Goal: Information Seeking & Learning: Learn about a topic

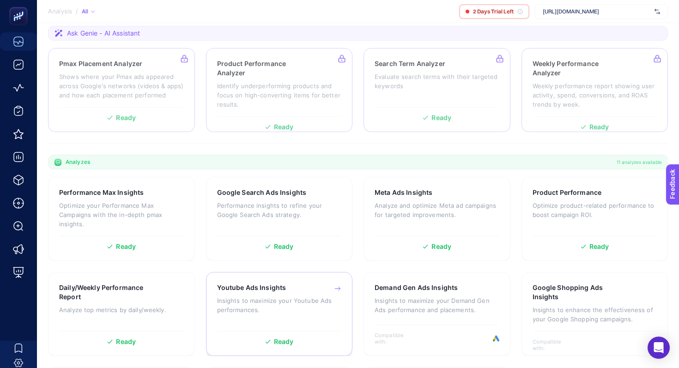
scroll to position [247, 0]
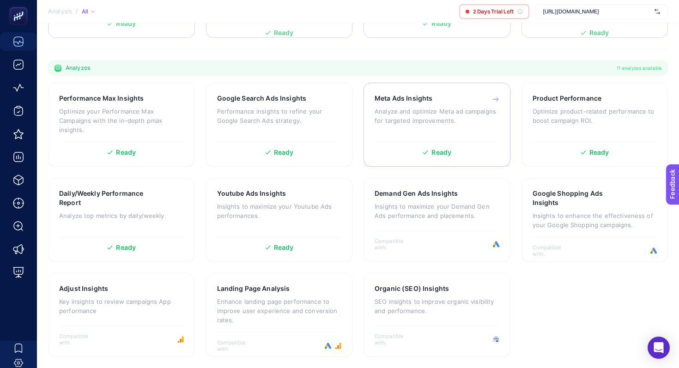
click at [440, 129] on div "Meta Ads Insights Analyze and optimize Meta [PERSON_NAME] for targeted improvem…" at bounding box center [436, 115] width 125 height 43
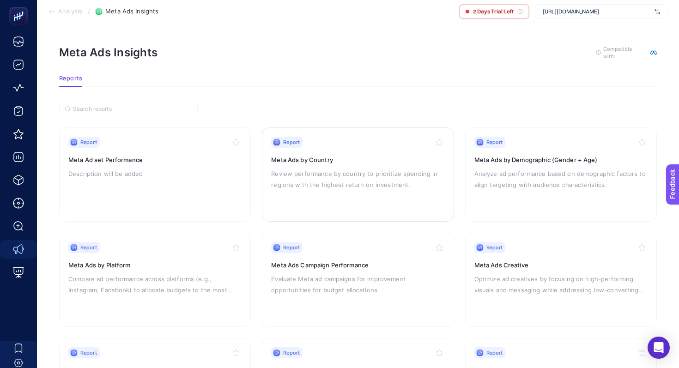
click at [339, 183] on p "Review performance by country to prioritize spending in regions with the highes…" at bounding box center [357, 179] width 173 height 22
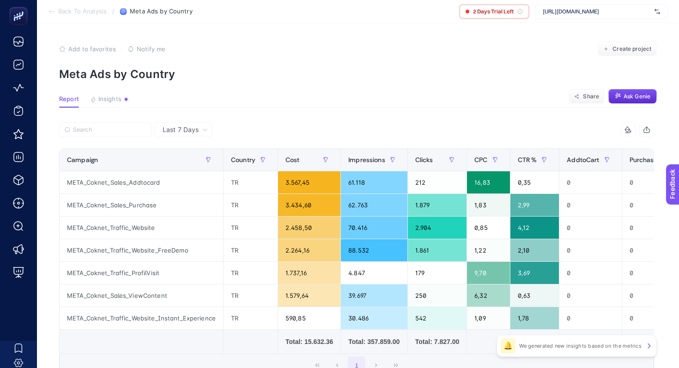
click at [84, 12] on span "Back To Analysis" at bounding box center [82, 11] width 48 height 7
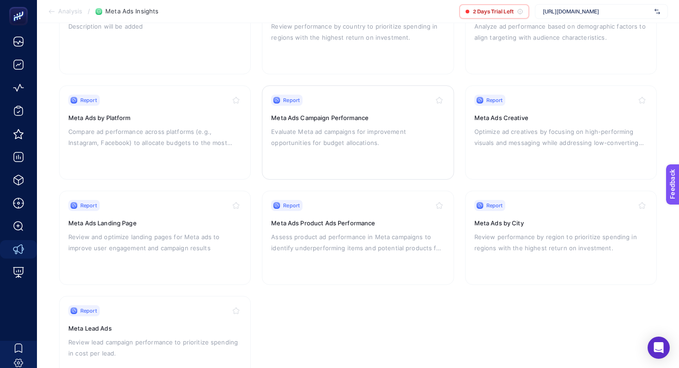
scroll to position [190, 0]
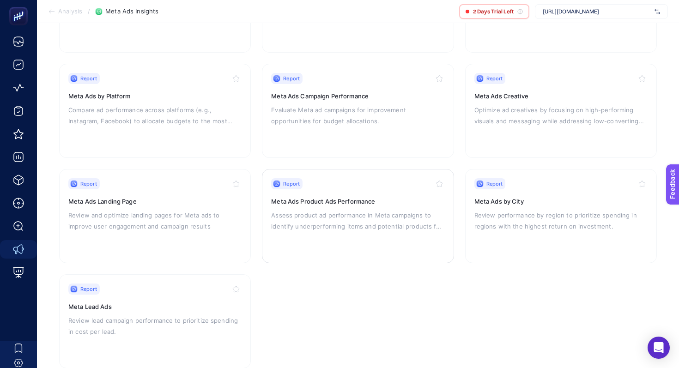
click at [308, 200] on h3 "Meta Ads Product Ads Performance" at bounding box center [357, 201] width 173 height 9
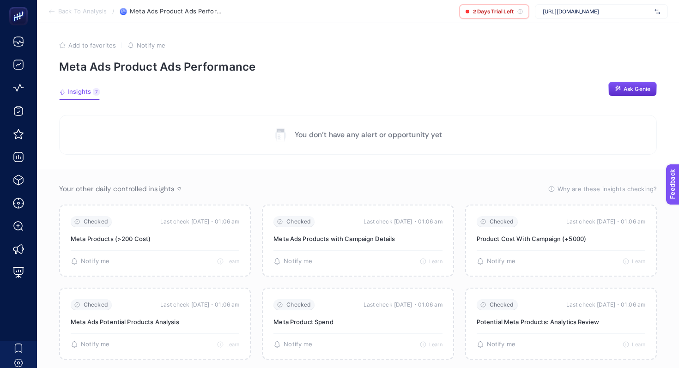
click at [93, 12] on span "Back To Analysis" at bounding box center [82, 11] width 48 height 7
